Goal: Transaction & Acquisition: Purchase product/service

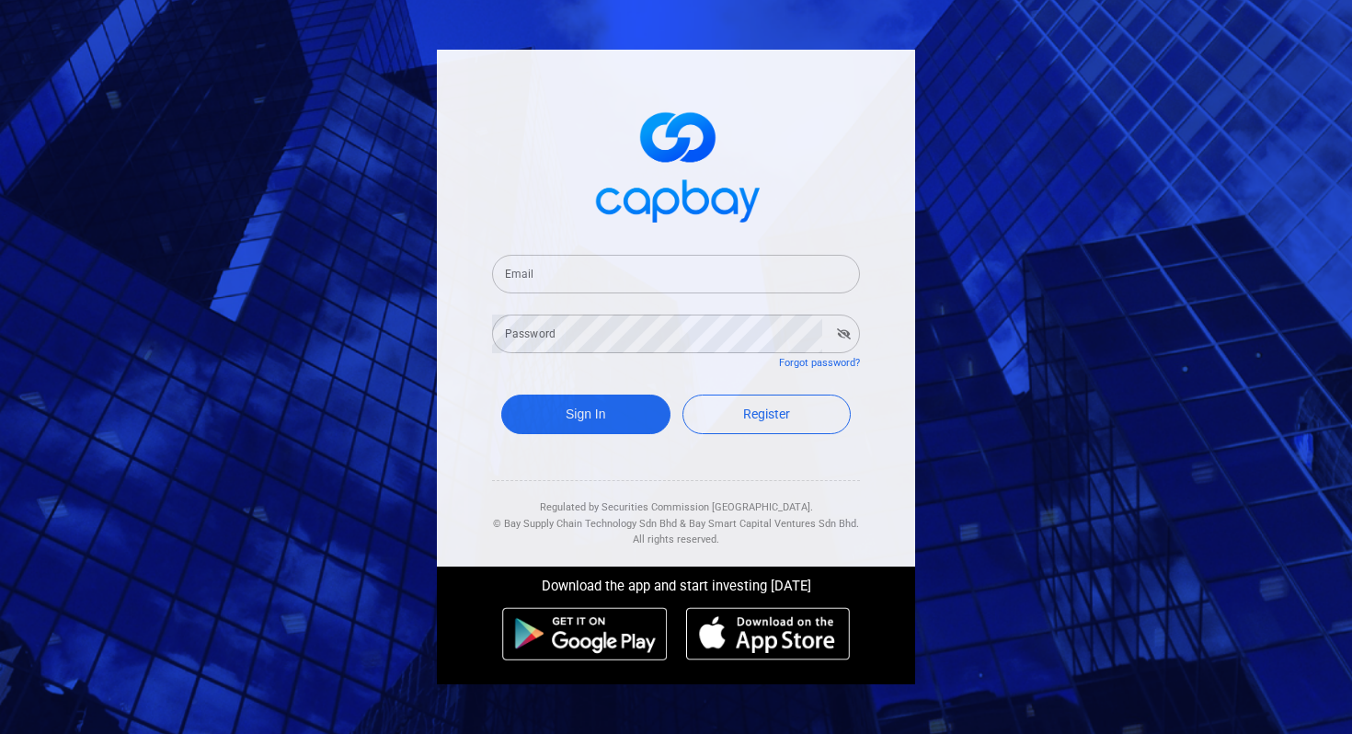
click at [573, 273] on input "Email" at bounding box center [676, 274] width 368 height 39
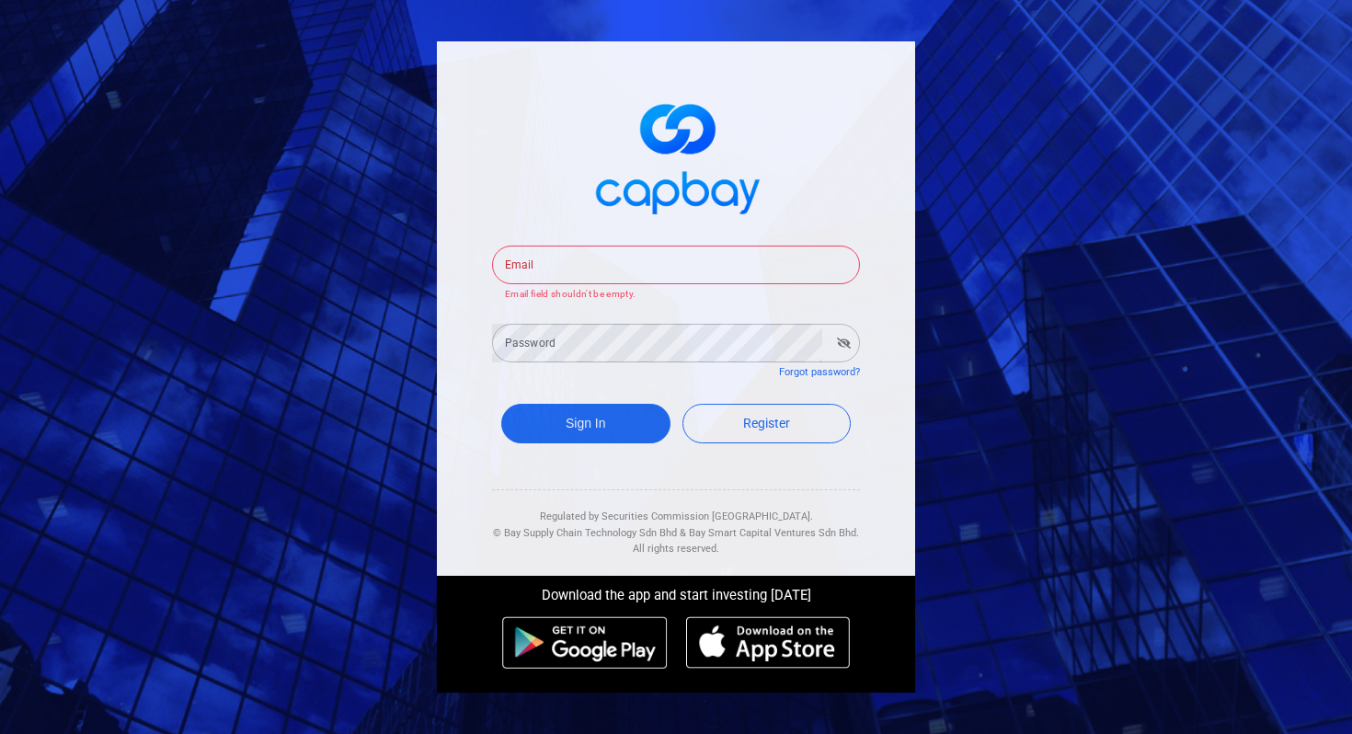
type input "[EMAIL_ADDRESS][DOMAIN_NAME]"
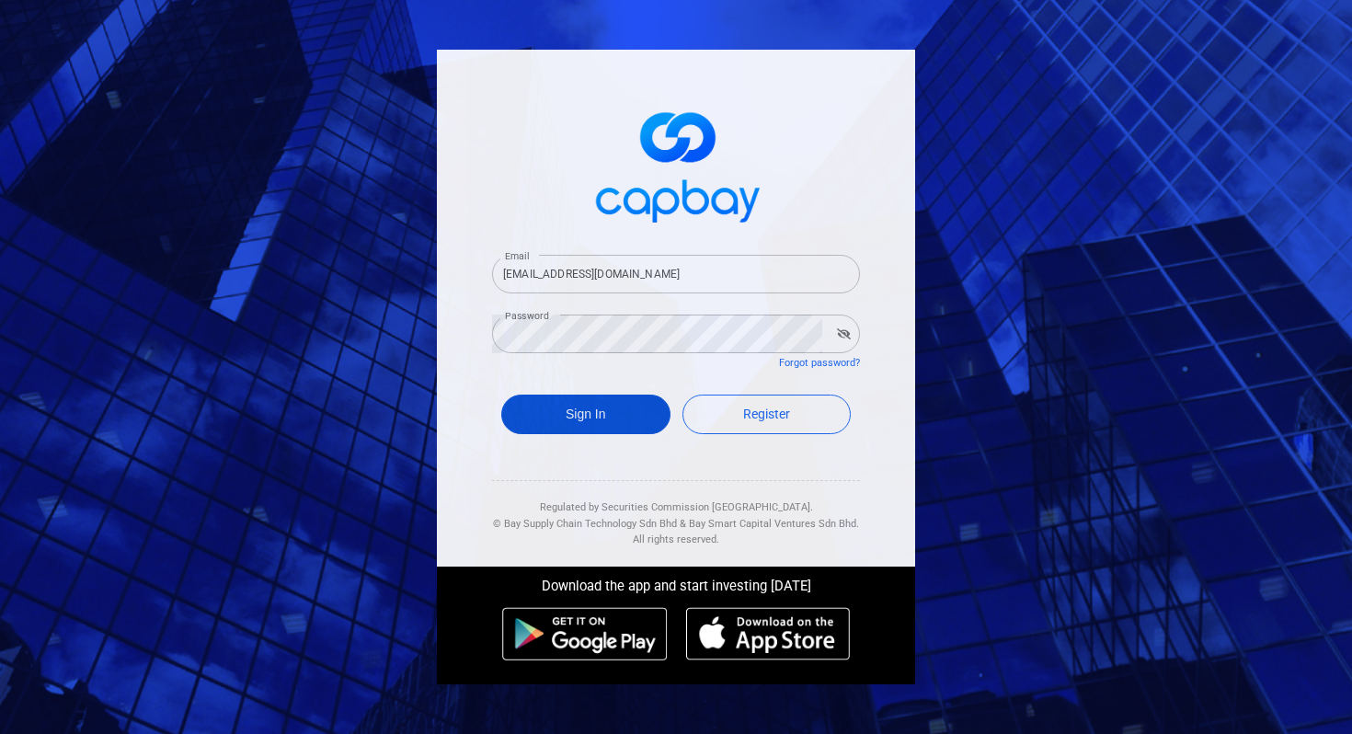
click at [583, 413] on button "Sign In" at bounding box center [585, 414] width 169 height 40
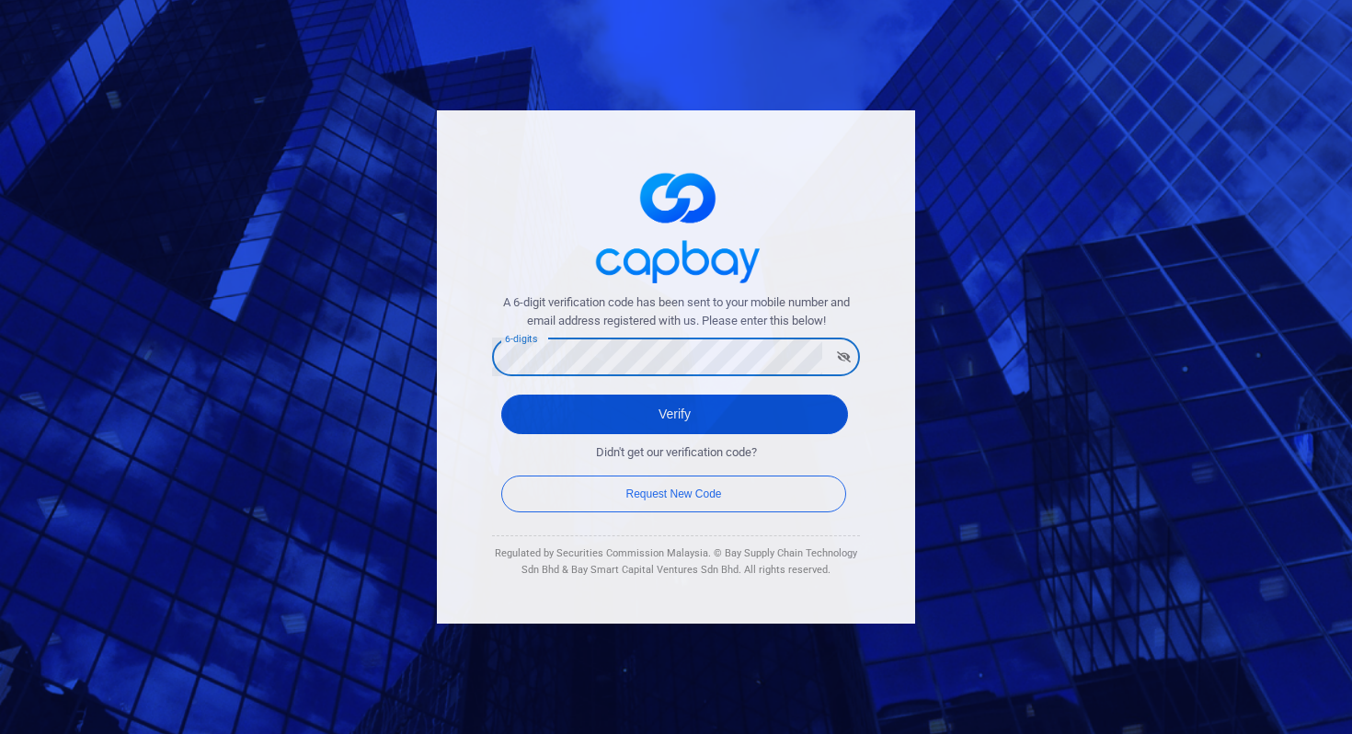
click at [567, 414] on button "Verify" at bounding box center [674, 414] width 347 height 40
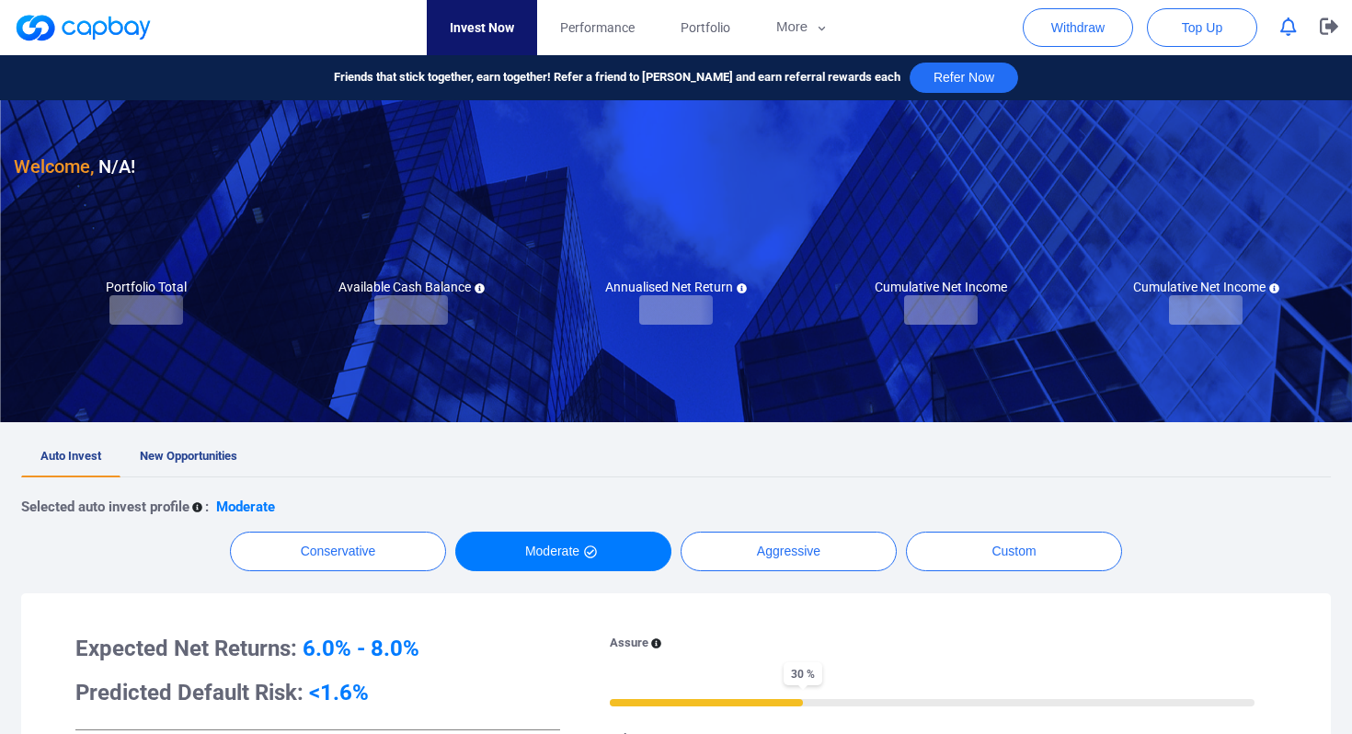
checkbox input "true"
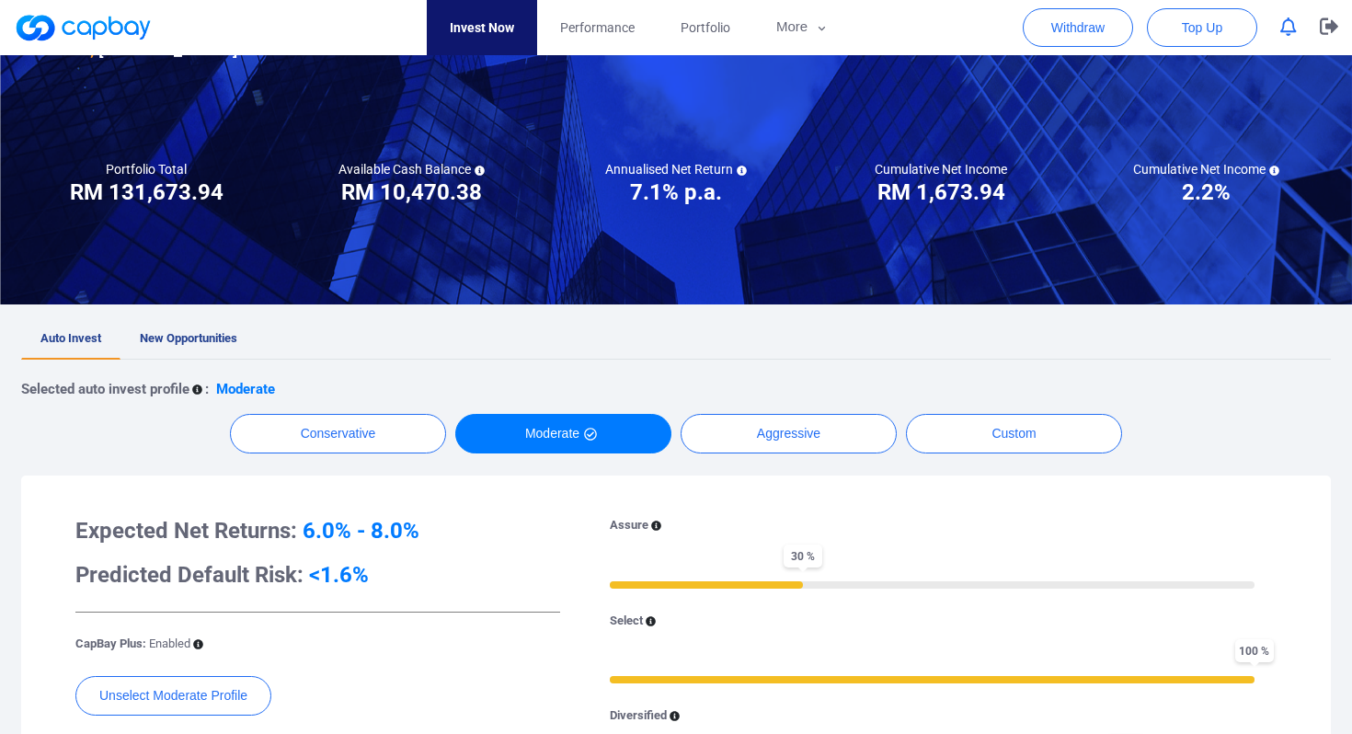
scroll to position [121, 0]
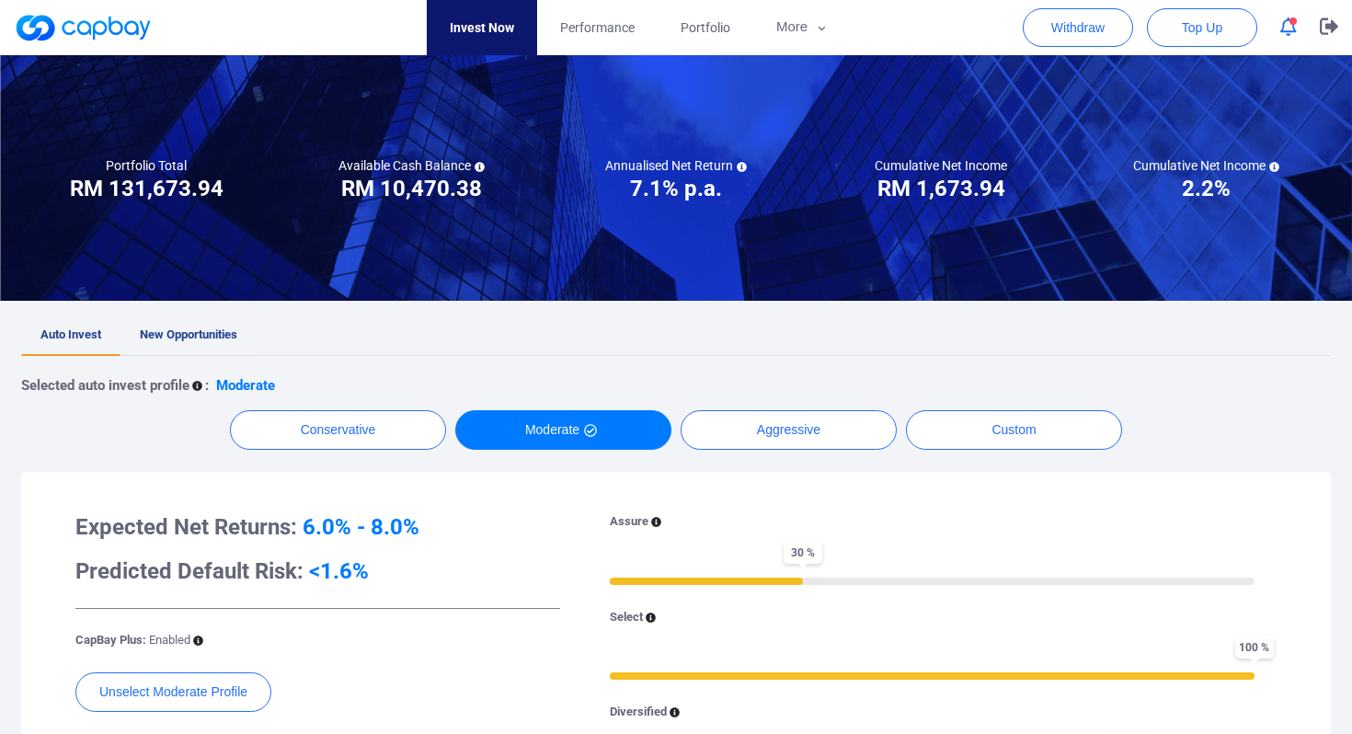
click at [190, 327] on span "New Opportunities" at bounding box center [188, 334] width 97 height 14
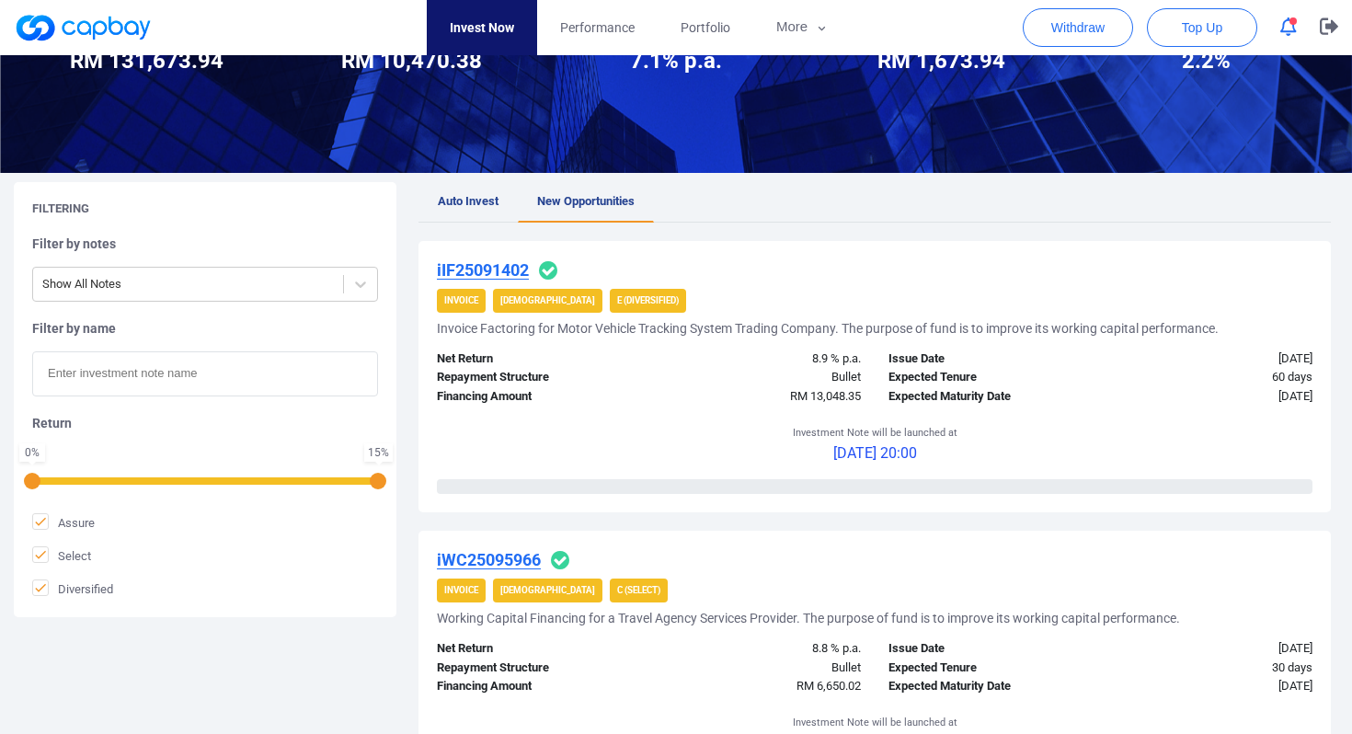
scroll to position [211, 0]
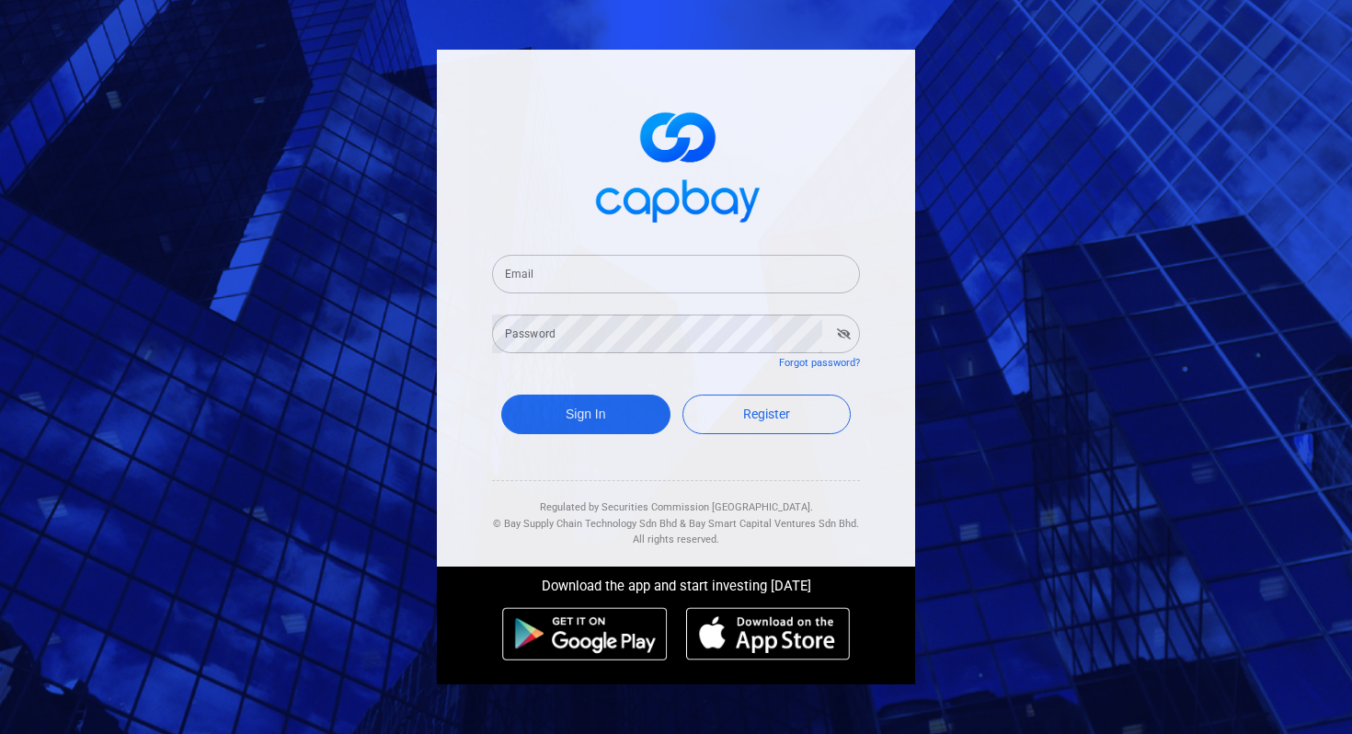
click at [598, 276] on input "Email" at bounding box center [676, 274] width 368 height 39
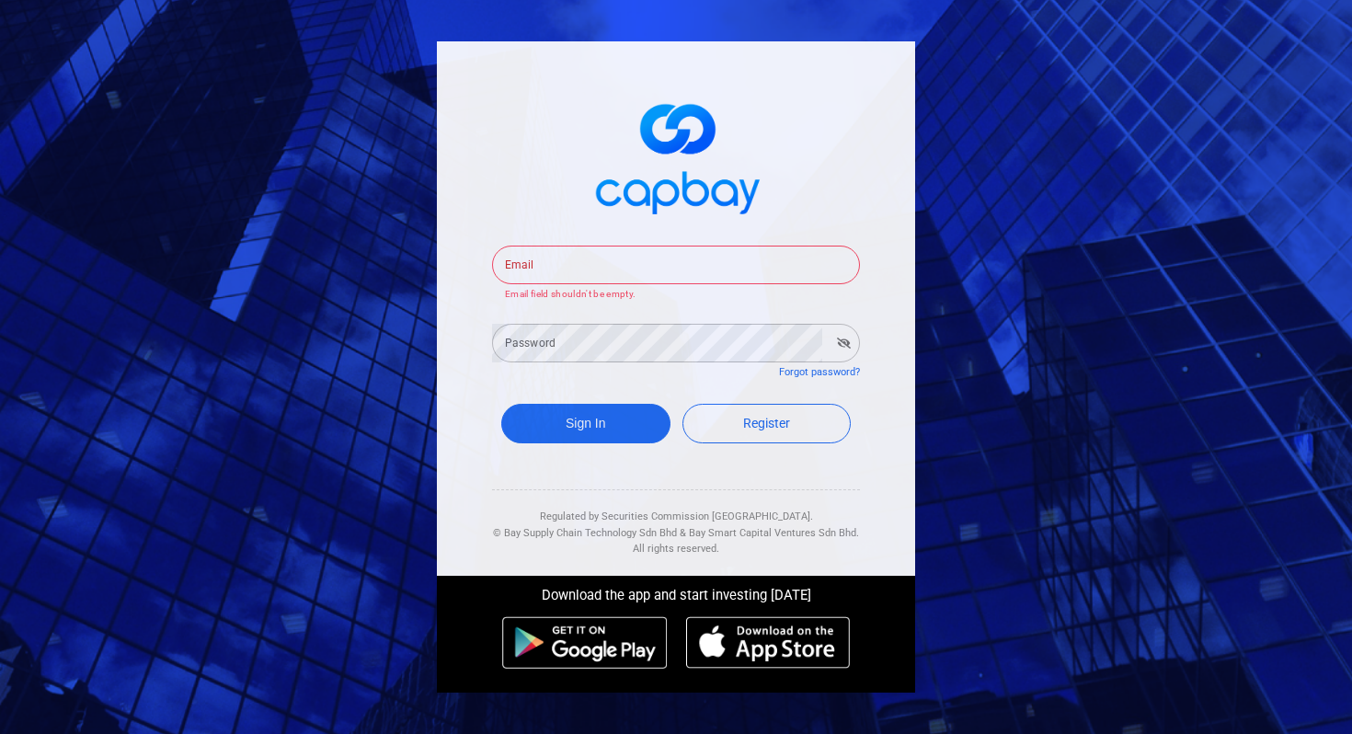
type input "[EMAIL_ADDRESS][DOMAIN_NAME]"
